Goal: Transaction & Acquisition: Book appointment/travel/reservation

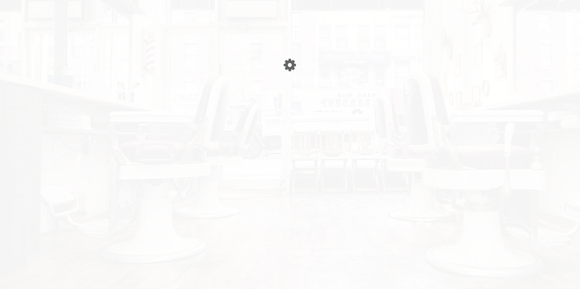
click at [281, 9] on div "Please wait page is Loading" at bounding box center [290, 9] width 580 height 0
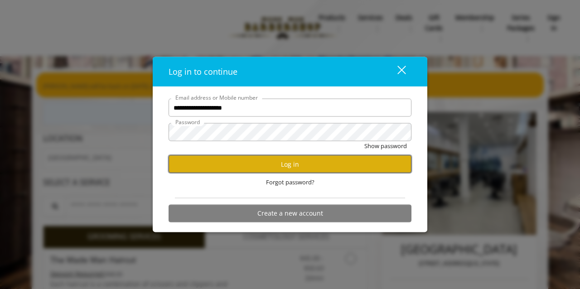
click at [282, 165] on button "Log in" at bounding box center [290, 165] width 243 height 18
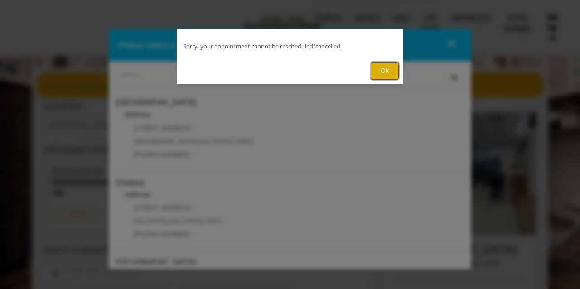
click at [379, 70] on button "Ok" at bounding box center [385, 71] width 28 height 18
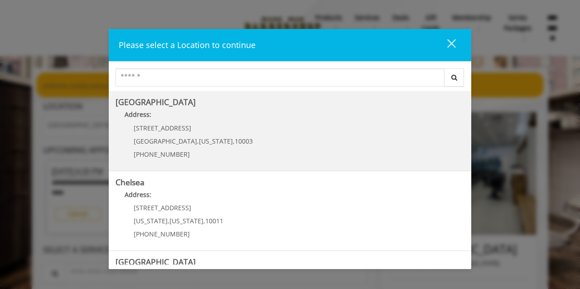
click at [254, 147] on Village "Greenwich Village Address: 60 E 8th St Manhattan , New York , 10003 (212) 598-1…" at bounding box center [290, 131] width 349 height 66
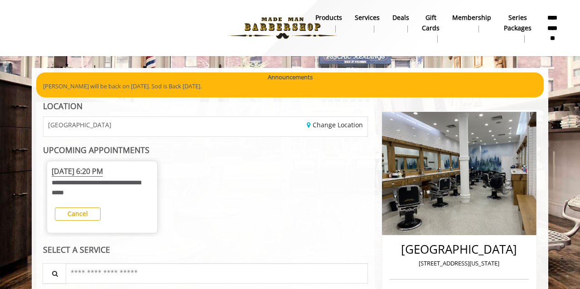
scroll to position [68, 0]
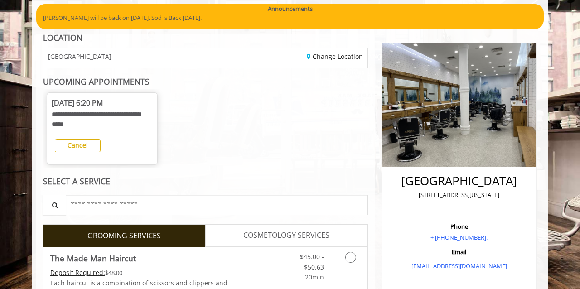
click at [103, 106] on span "Thu, Sep 25 2025 6:20 PM" at bounding box center [77, 103] width 51 height 10
click at [103, 102] on span "Thu, Sep 25 2025 6:20 PM" at bounding box center [77, 103] width 51 height 10
click at [280, 109] on div "**********" at bounding box center [205, 128] width 325 height 79
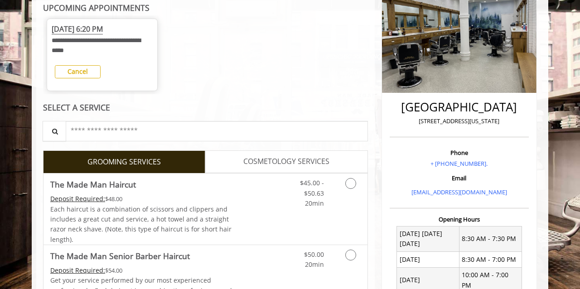
scroll to position [143, 0]
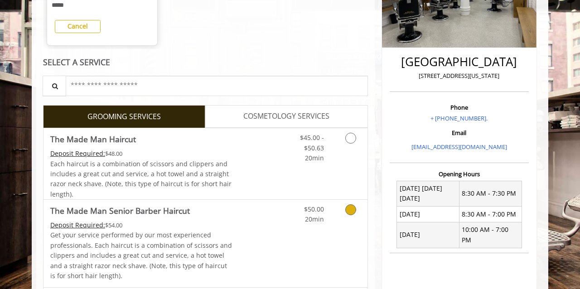
click at [352, 211] on icon "Grooming services" at bounding box center [350, 209] width 11 height 11
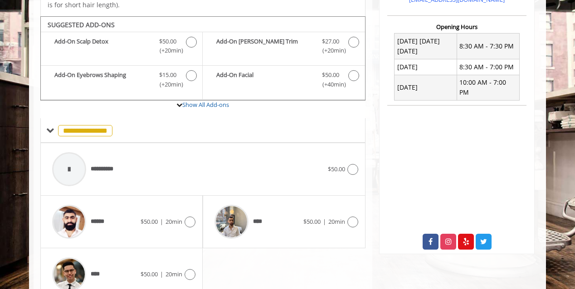
scroll to position [351, 0]
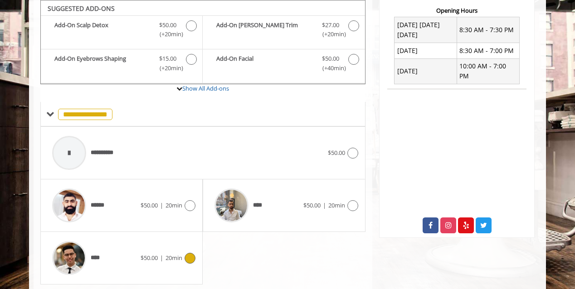
click at [90, 263] on div at bounding box center [69, 258] width 43 height 43
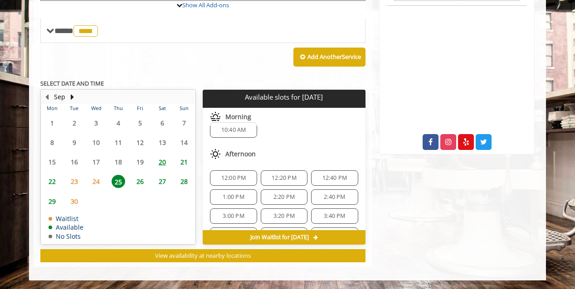
scroll to position [10, 0]
